Goal: Task Accomplishment & Management: Manage account settings

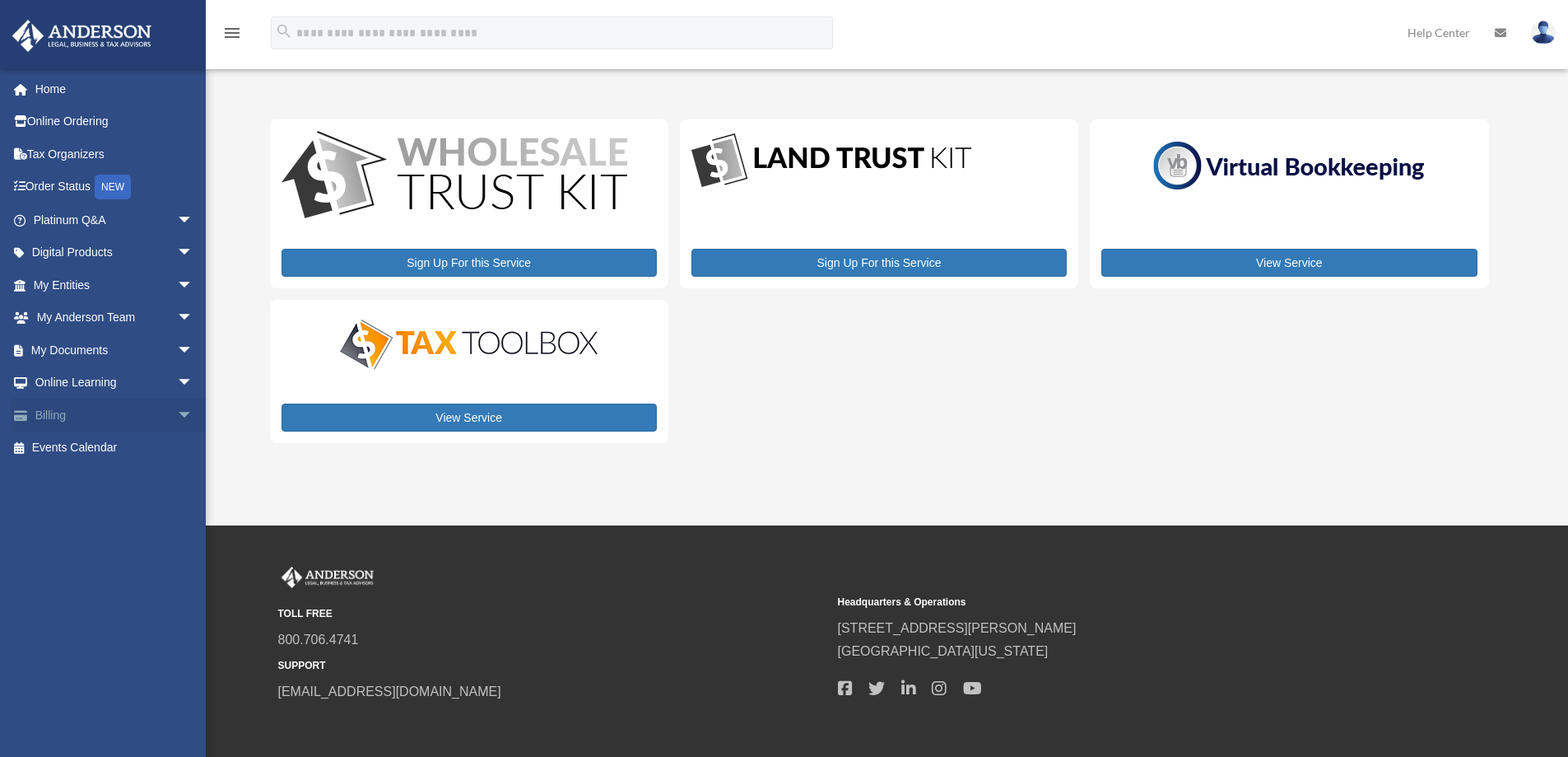
click at [127, 417] on link "Billing arrow_drop_down" at bounding box center [115, 415] width 206 height 33
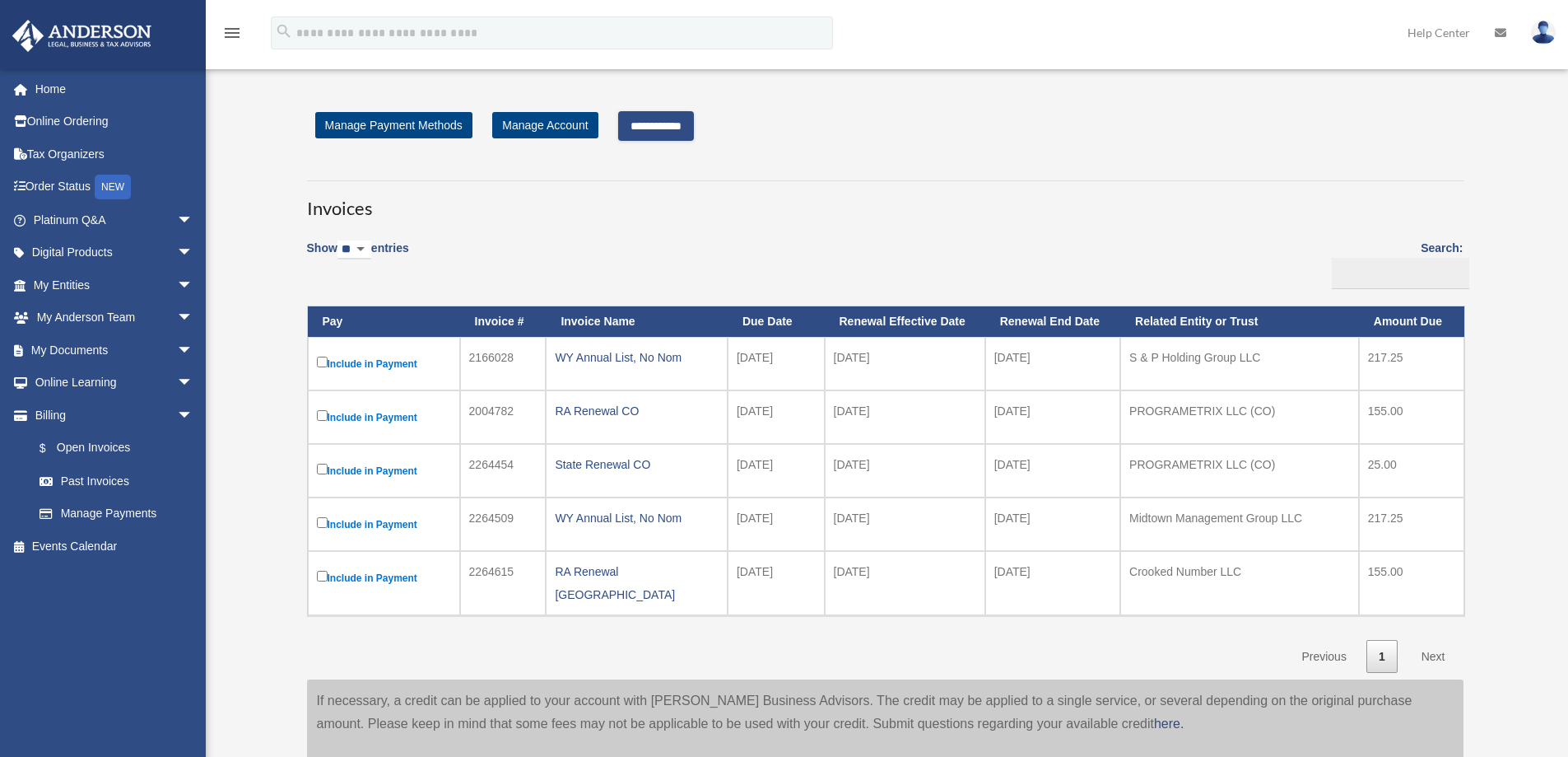
click at [1437, 647] on link "Next" at bounding box center [1434, 656] width 49 height 34
click at [679, 123] on input "**********" at bounding box center [656, 126] width 76 height 30
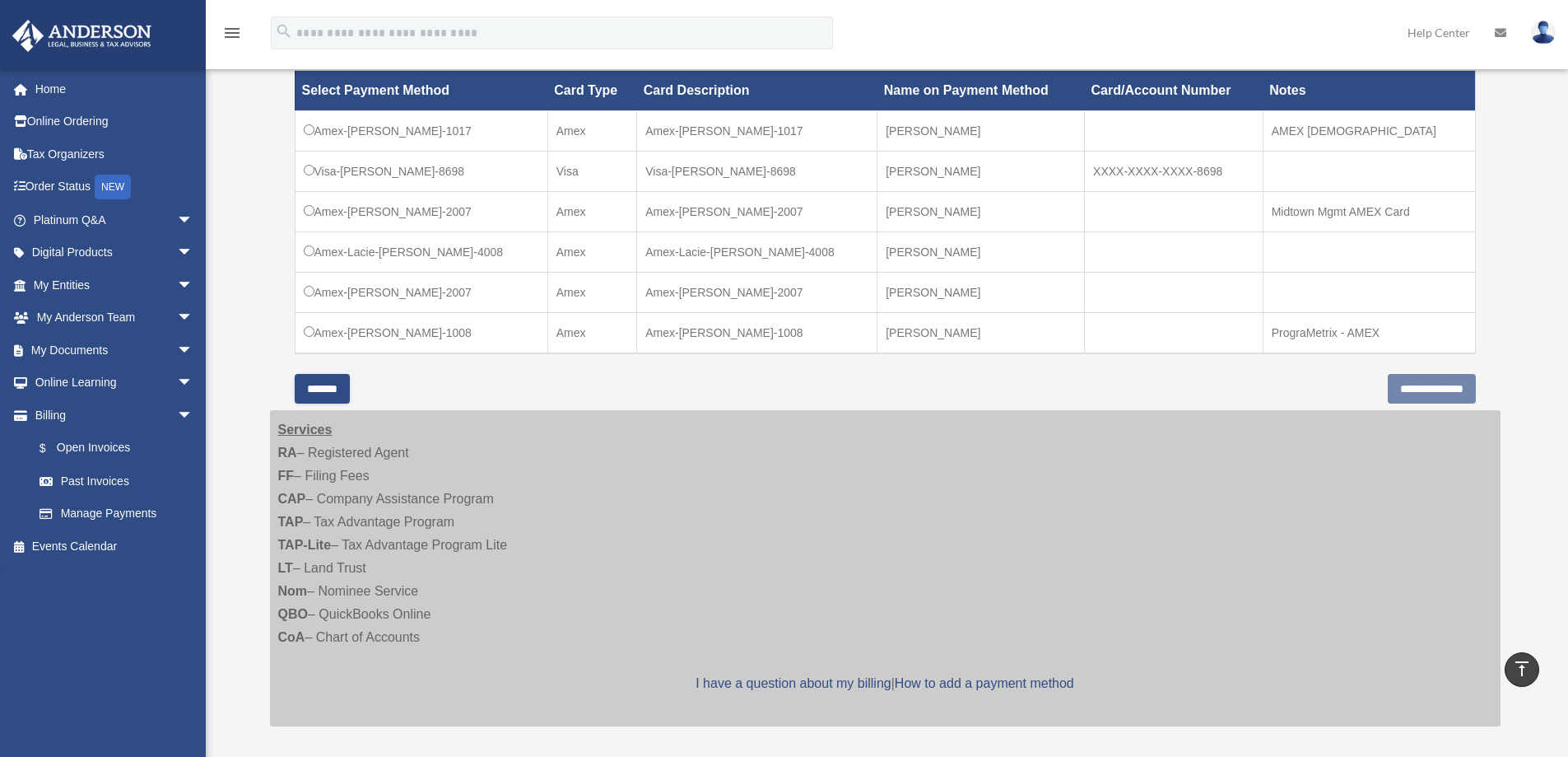
scroll to position [411, 0]
